Goal: Find specific page/section: Locate item on page

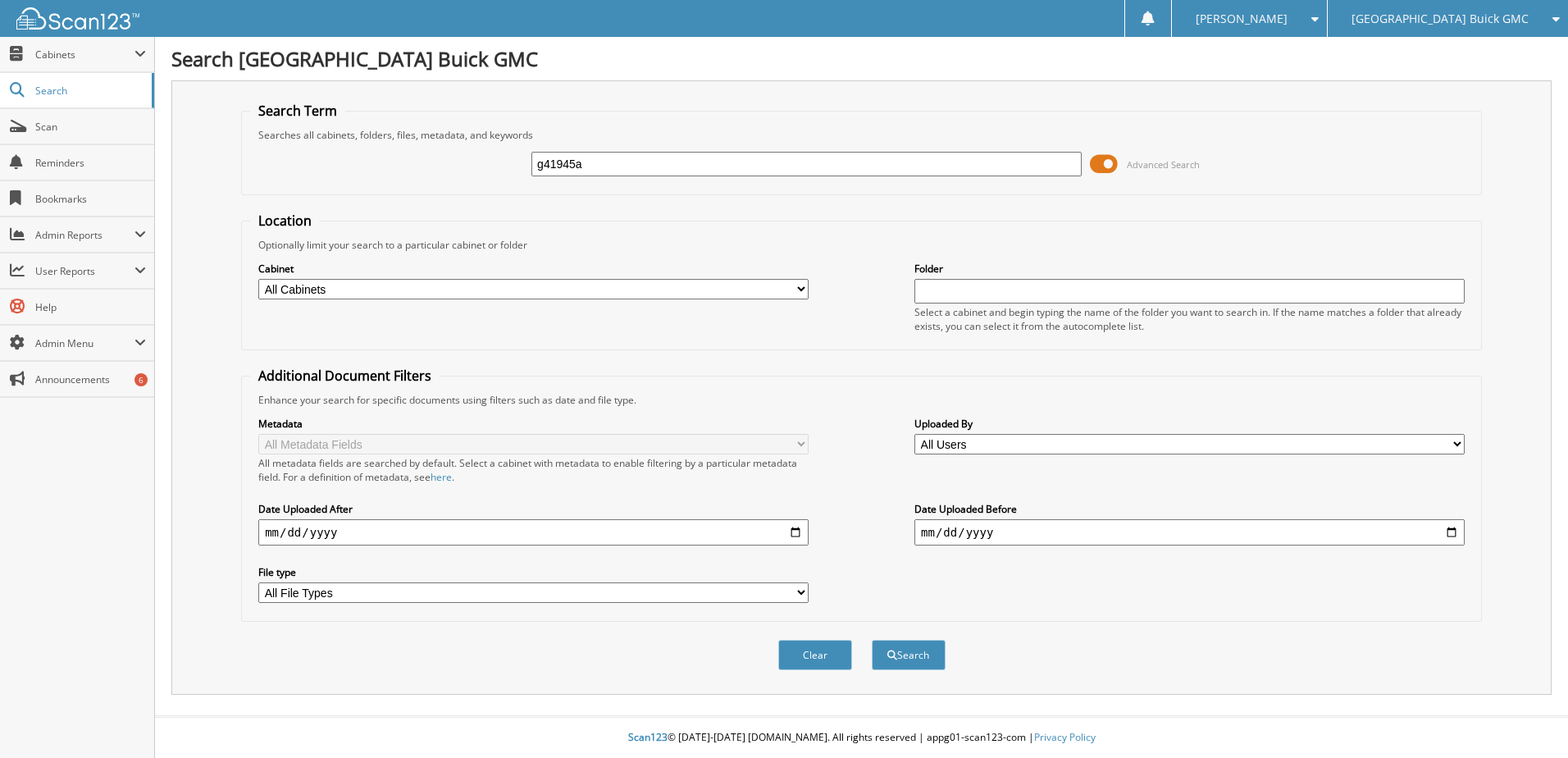
type input "g41945a"
click at [872, 640] on button "Search" at bounding box center [909, 655] width 74 height 31
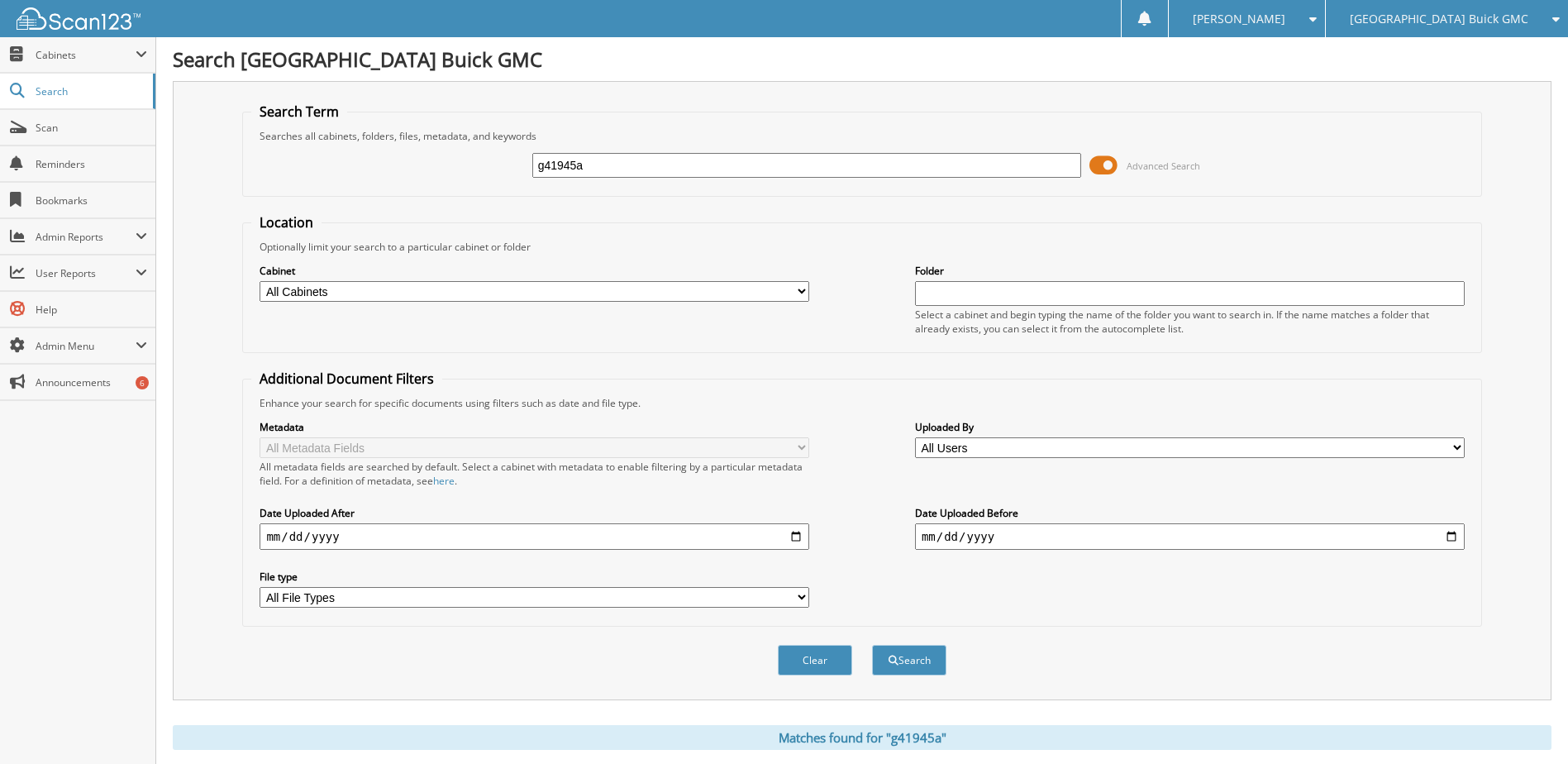
click at [1103, 166] on span at bounding box center [1103, 165] width 28 height 25
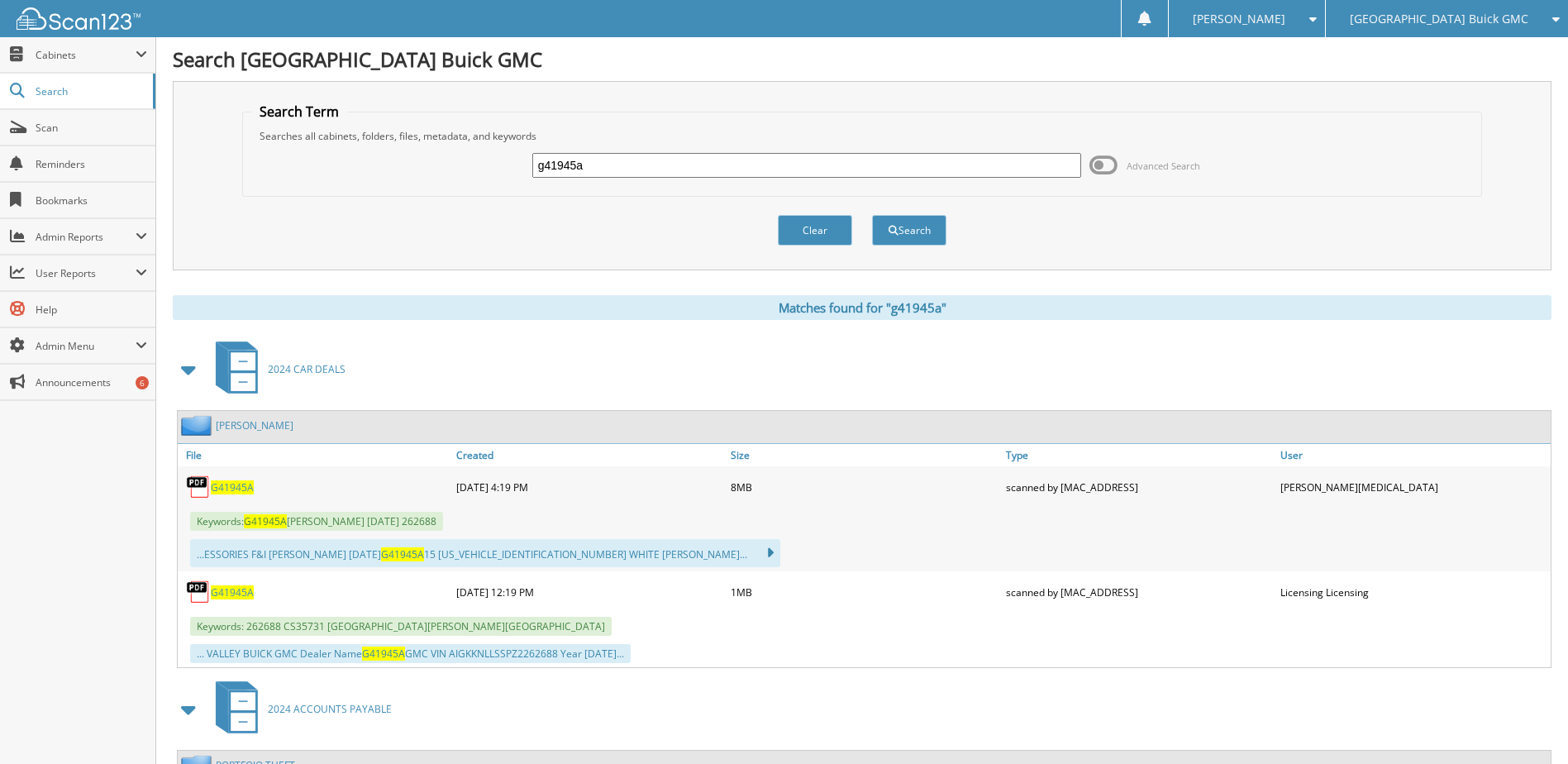
click at [231, 487] on span "G41945A" at bounding box center [232, 487] width 43 height 14
click at [239, 593] on span "G41945A" at bounding box center [232, 592] width 43 height 14
